Goal: Task Accomplishment & Management: Manage account settings

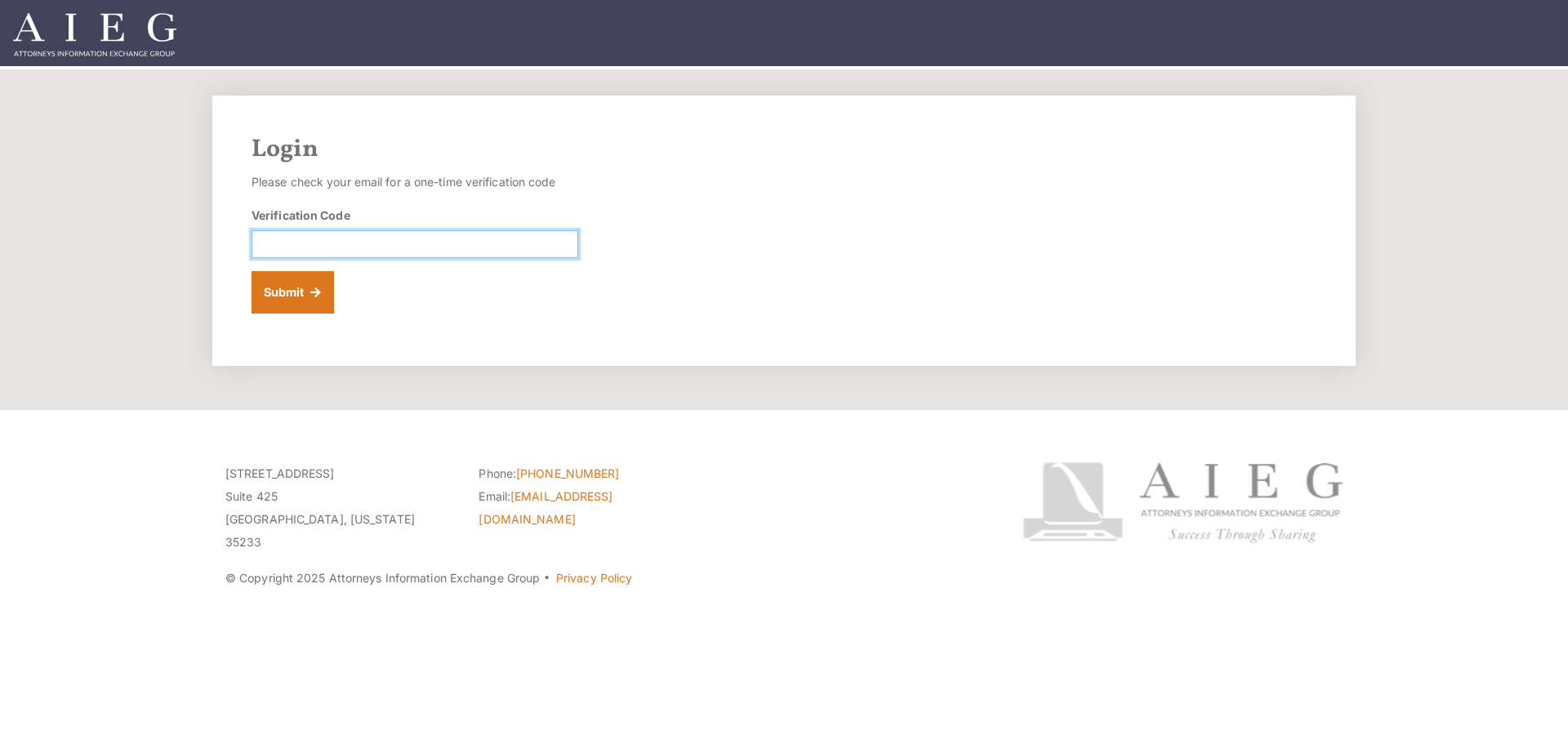
click at [395, 249] on input "Verification Code" at bounding box center [415, 244] width 326 height 27
type input "664385"
click at [252, 271] on button "Submit" at bounding box center [293, 292] width 82 height 43
click at [380, 238] on input "Verification Code" at bounding box center [415, 244] width 326 height 27
type input "200473"
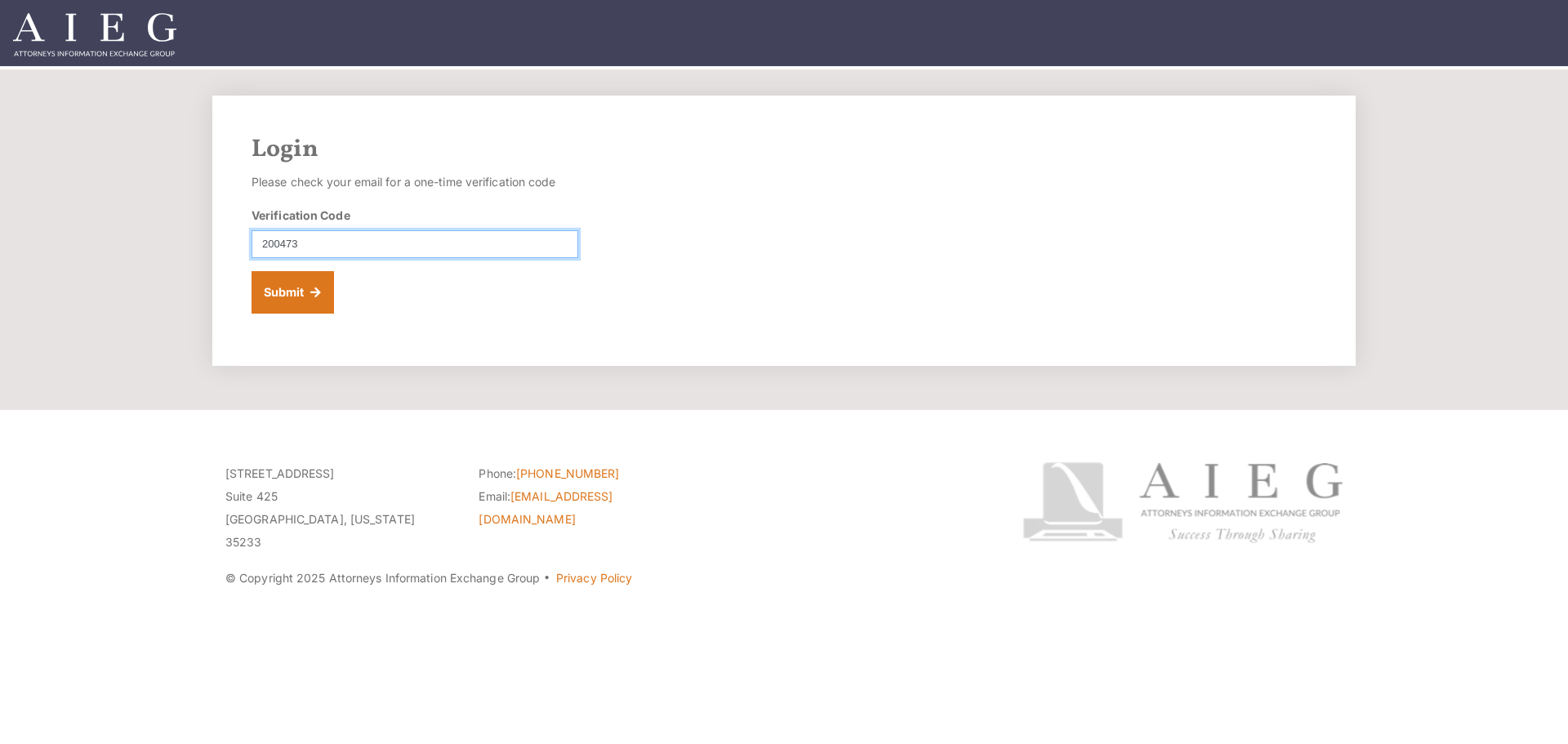
click at [252, 271] on button "Submit" at bounding box center [293, 292] width 82 height 43
click at [304, 251] on input "Verification Code" at bounding box center [415, 244] width 326 height 27
click at [299, 239] on input "Verification Code" at bounding box center [415, 244] width 326 height 27
type input "819115"
click at [252, 271] on button "Submit" at bounding box center [293, 292] width 82 height 43
